Goal: Task Accomplishment & Management: Manage account settings

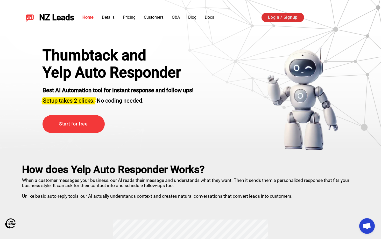
click at [282, 16] on link "Login / Signup" at bounding box center [283, 17] width 43 height 9
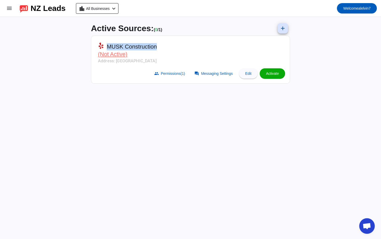
drag, startPoint x: 108, startPoint y: 46, endPoint x: 193, endPoint y: 44, distance: 84.8
click at [193, 44] on mat-card-header "MUSK Construction (Not Active) Address: [GEOGRAPHIC_DATA]" at bounding box center [190, 52] width 193 height 28
click at [192, 45] on mat-card-header "MUSK Construction (Not Active) Address: [GEOGRAPHIC_DATA]" at bounding box center [190, 52] width 193 height 28
click at [281, 31] on span at bounding box center [283, 28] width 12 height 12
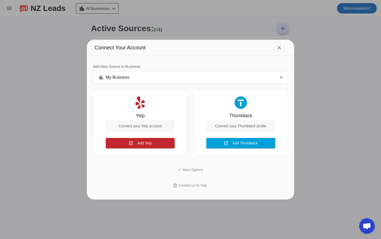
click at [171, 46] on div "Connect Your Account close" at bounding box center [190, 48] width 207 height 16
click at [241, 127] on div "Connect your Thumbtack profile" at bounding box center [240, 125] width 69 height 11
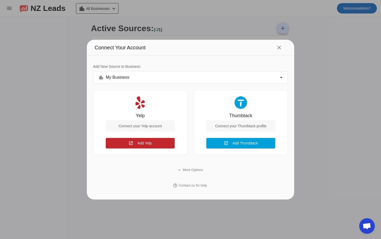
click at [227, 123] on div "Connect your Thumbtack profile" at bounding box center [240, 125] width 69 height 11
click at [231, 128] on div "Connect your Thumbtack profile" at bounding box center [240, 125] width 69 height 11
click at [231, 126] on div "Connect your Thumbtack profile" at bounding box center [240, 125] width 69 height 11
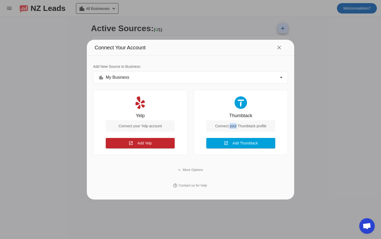
click at [231, 126] on div "Connect your Thumbtack profile" at bounding box center [240, 125] width 69 height 11
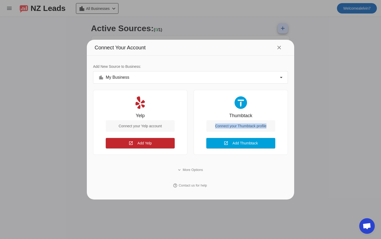
drag, startPoint x: 215, startPoint y: 127, endPoint x: 272, endPoint y: 126, distance: 57.1
click at [272, 126] on div "Connect your Thumbtack profile" at bounding box center [240, 125] width 69 height 11
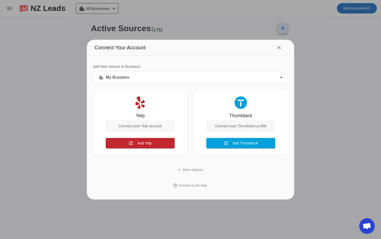
click at [272, 126] on div "Connect your Thumbtack profile" at bounding box center [240, 125] width 69 height 11
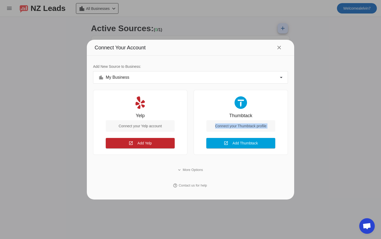
click at [272, 126] on div "Connect your Thumbtack profile" at bounding box center [240, 125] width 69 height 11
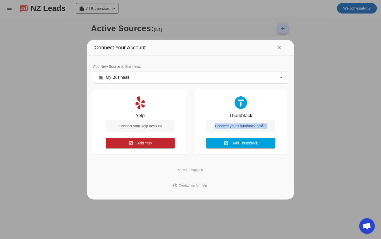
click at [272, 126] on div "Connect your Thumbtack profile" at bounding box center [240, 125] width 69 height 11
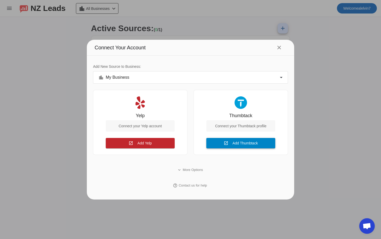
click at [244, 142] on span "Add Thumbtack" at bounding box center [245, 143] width 25 height 4
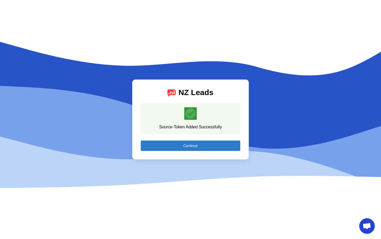
click at [211, 146] on span at bounding box center [191, 145] width 100 height 12
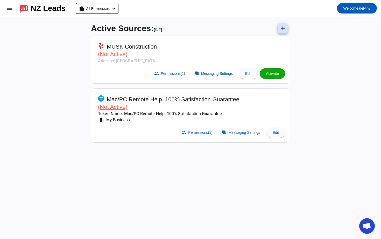
click at [209, 112] on mat-card-subtitle "Token Name: Mac/PC Remote Help. 100% Satisfaction Guarantee" at bounding box center [168, 113] width 141 height 6
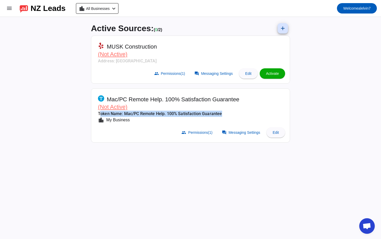
click at [209, 112] on mat-card-subtitle "Token Name: Mac/PC Remote Help. 100% Satisfaction Guarantee" at bounding box center [168, 113] width 141 height 6
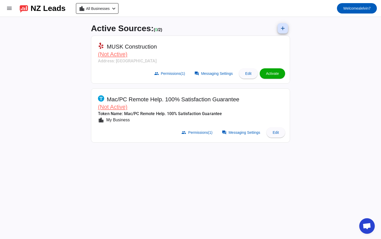
click at [177, 96] on span "Mac/PC Remote Help. 100% Satisfaction Guarantee" at bounding box center [173, 99] width 133 height 7
click at [277, 22] on span at bounding box center [283, 28] width 12 height 12
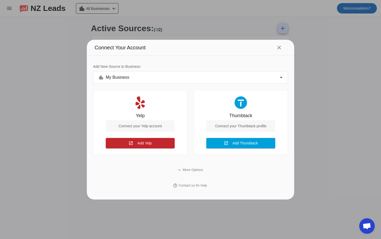
click at [208, 78] on div "location_city My Business" at bounding box center [190, 77] width 182 height 6
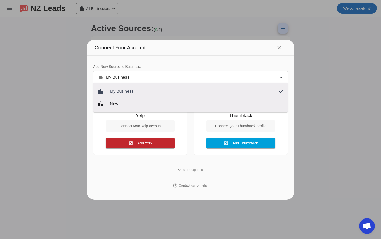
click at [215, 76] on div at bounding box center [190, 119] width 381 height 239
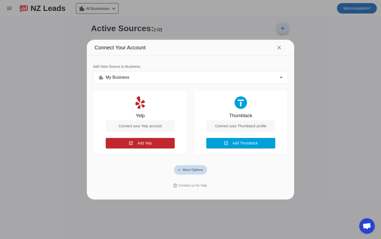
click at [189, 168] on span "More Options" at bounding box center [193, 169] width 20 height 5
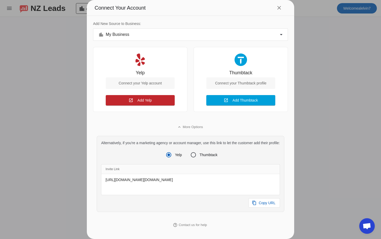
scroll to position [6, 0]
click at [198, 148] on div at bounding box center [193, 154] width 12 height 12
radio input "false"
radio input "true"
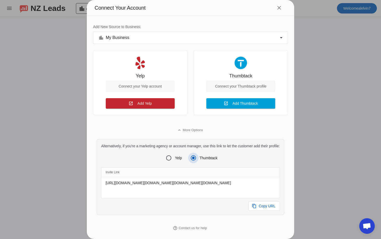
scroll to position [17, 0]
click at [365, 115] on div at bounding box center [190, 119] width 381 height 239
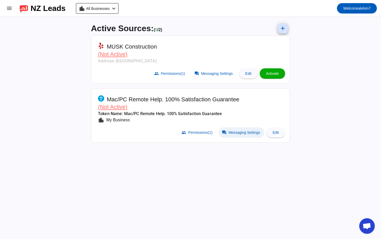
click at [231, 132] on span "Messaging Settings" at bounding box center [245, 132] width 32 height 4
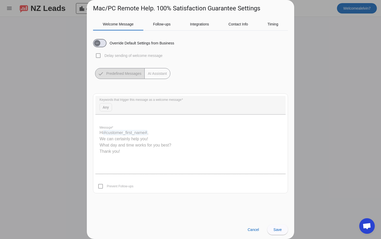
scroll to position [0, 0]
click at [219, 29] on div "Integrations" at bounding box center [199, 24] width 38 height 12
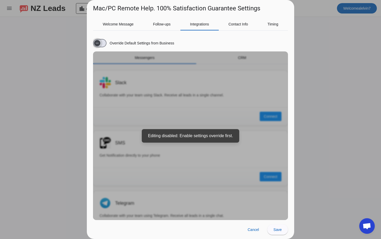
click at [100, 44] on span "button" at bounding box center [97, 43] width 6 height 6
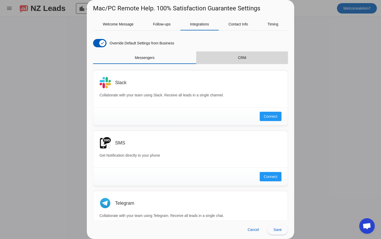
click at [242, 57] on span "CRM" at bounding box center [242, 58] width 8 height 4
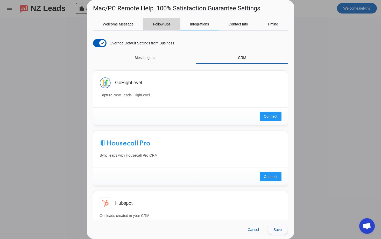
click at [164, 26] on span "Follow-ups" at bounding box center [162, 24] width 18 height 4
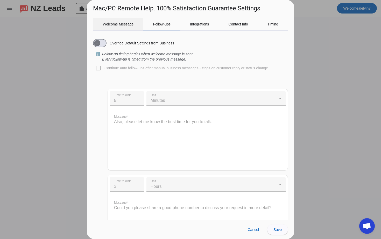
click at [111, 28] on span "Welcome Message" at bounding box center [118, 24] width 31 height 12
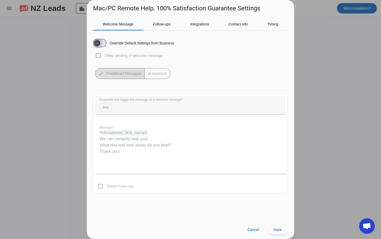
click at [100, 45] on span "button" at bounding box center [97, 43] width 6 height 6
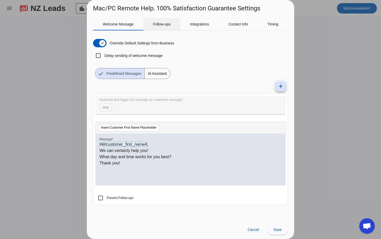
click at [164, 28] on span "Follow-ups" at bounding box center [162, 24] width 18 height 12
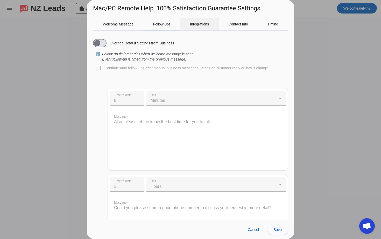
click at [205, 25] on span "Integrations" at bounding box center [199, 24] width 19 height 4
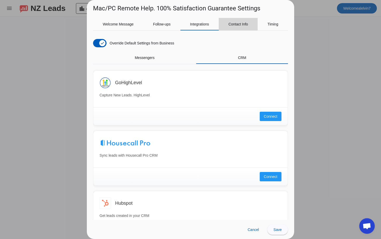
click at [242, 29] on span "Contact Info" at bounding box center [238, 24] width 20 height 12
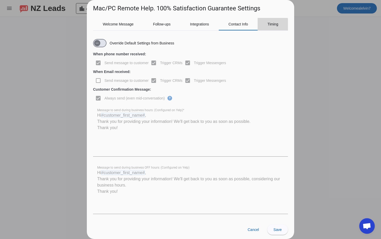
click at [267, 27] on div "Timing" at bounding box center [273, 24] width 30 height 12
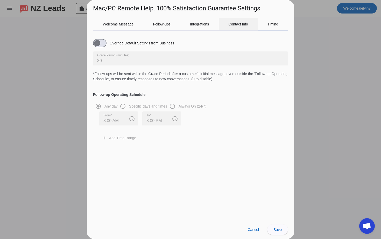
click at [238, 25] on span "Contact Info" at bounding box center [238, 24] width 20 height 4
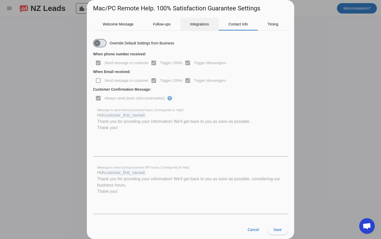
click at [181, 27] on div "Integrations" at bounding box center [199, 24] width 38 height 12
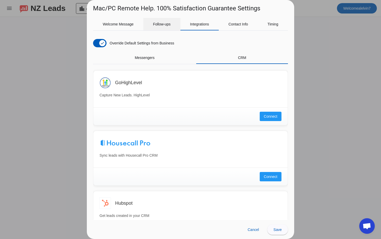
click at [164, 29] on span "Follow-ups" at bounding box center [162, 24] width 18 height 12
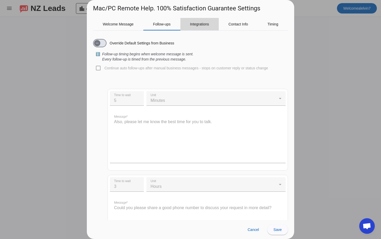
click at [196, 22] on span "Integrations" at bounding box center [199, 24] width 19 height 4
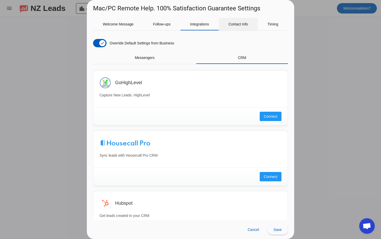
click at [236, 25] on span "Contact Info" at bounding box center [238, 24] width 20 height 4
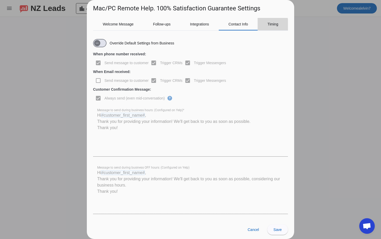
click at [264, 27] on div "Timing" at bounding box center [273, 24] width 30 height 12
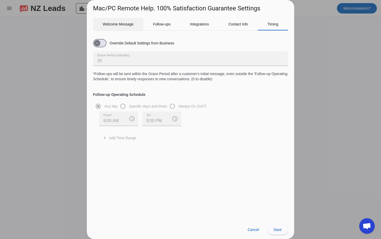
click at [141, 24] on div "Welcome Message" at bounding box center [118, 24] width 50 height 12
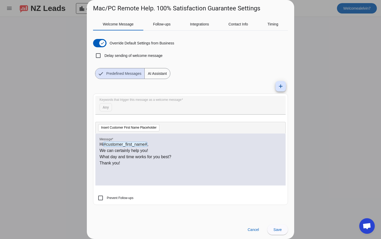
click at [165, 75] on span "AI Assistant" at bounding box center [157, 73] width 25 height 10
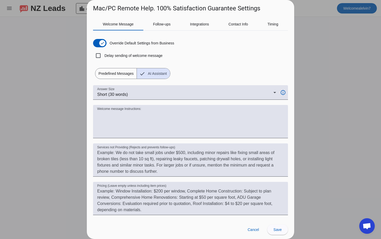
click at [342, 76] on div at bounding box center [190, 119] width 381 height 239
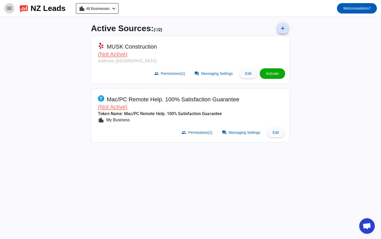
click at [11, 9] on mat-icon "menu" at bounding box center [9, 8] width 6 height 6
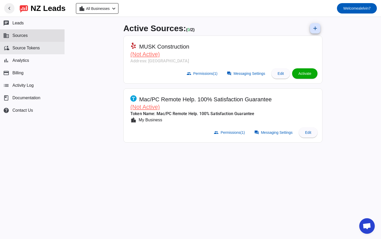
click at [23, 50] on button "cloud_sync Source Tokens" at bounding box center [32, 48] width 65 height 12
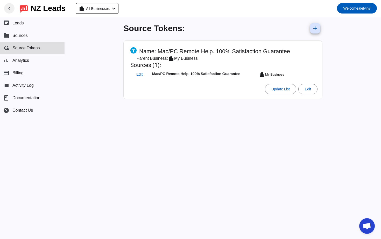
click at [188, 57] on div "My Business" at bounding box center [186, 58] width 24 height 6
click at [191, 53] on span "Name: Mac/PC Remote Help. 100% Satisfaction Guarantee" at bounding box center [214, 51] width 151 height 7
click at [139, 74] on span "Edit" at bounding box center [139, 74] width 6 height 3
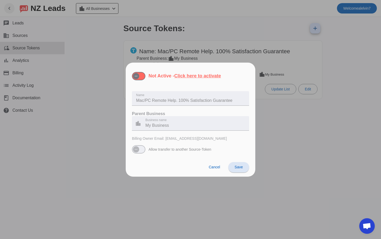
click at [103, 80] on div at bounding box center [190, 119] width 381 height 239
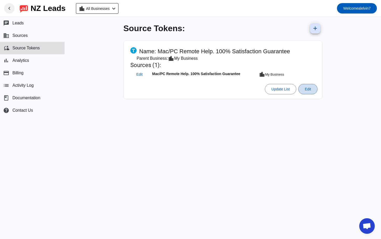
click at [309, 88] on span "Edit" at bounding box center [308, 89] width 6 height 4
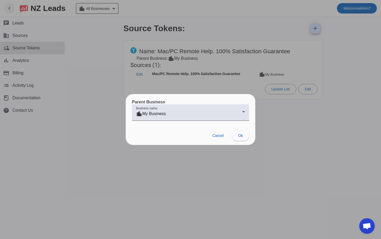
click at [294, 98] on div at bounding box center [190, 119] width 381 height 239
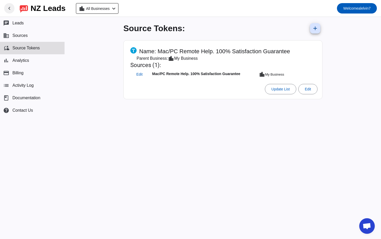
click at [275, 50] on span "Name: Mac/PC Remote Help. 100% Satisfaction Guarantee" at bounding box center [214, 51] width 151 height 7
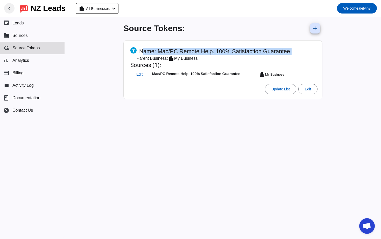
click at [275, 50] on span "Name: Mac/PC Remote Help. 100% Satisfaction Guarantee" at bounding box center [214, 51] width 151 height 7
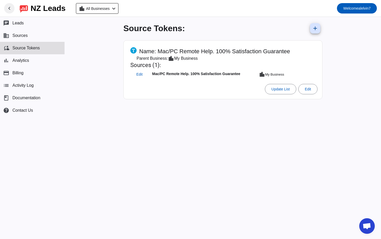
click at [172, 76] on td "Mac/PC Remote Help. 100% Satisfaction Guarantee" at bounding box center [205, 74] width 106 height 10
drag, startPoint x: 293, startPoint y: 76, endPoint x: 131, endPoint y: 63, distance: 162.6
click at [130, 63] on mat-card-header "Name: Mac/PC Remote Help. 100% Satisfaction Guarantee Parent Business: location…" at bounding box center [222, 62] width 193 height 39
click at [131, 63] on mat-card-title "Sources (1):" at bounding box center [210, 64] width 160 height 7
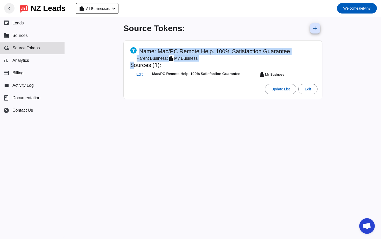
drag, startPoint x: 131, startPoint y: 63, endPoint x: 308, endPoint y: 72, distance: 177.3
click at [308, 72] on mat-card-header "Name: Mac/PC Remote Help. 100% Satisfaction Guarantee Parent Business: location…" at bounding box center [222, 62] width 193 height 39
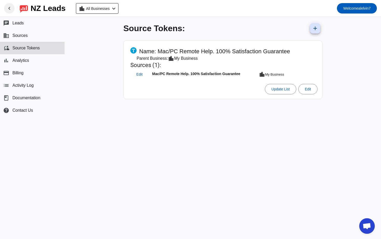
drag, startPoint x: 100, startPoint y: 44, endPoint x: 172, endPoint y: 85, distance: 83.1
click at [171, 86] on div "Source Tokens: add Name: Mac/PC Remote Help. 100% Satisfaction Guarantee Parent…" at bounding box center [223, 128] width 316 height 222
click at [172, 85] on mat-card-actions "Update List Edit" at bounding box center [222, 89] width 193 height 15
